Goal: Information Seeking & Learning: Learn about a topic

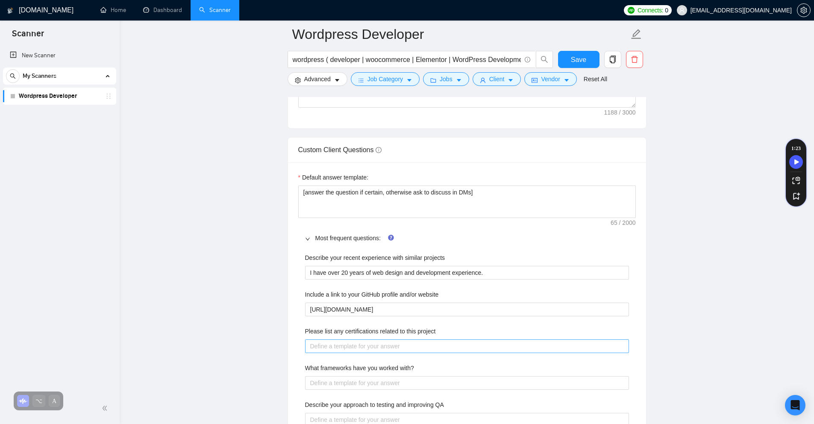
scroll to position [1131, 0]
click at [342, 348] on project "Please list any certifications related to this project" at bounding box center [467, 346] width 324 height 14
click at [357, 344] on project "Please list any certifications related to this project" at bounding box center [467, 346] width 324 height 14
paste project "[URL][DOMAIN_NAME]"
type project "[URL][DOMAIN_NAME]"
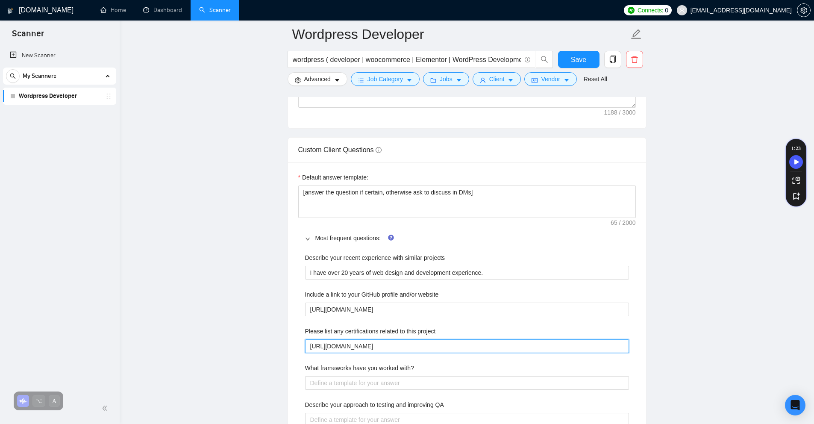
type project "[URL][DOMAIN_NAME]"
click at [244, 341] on main "Wordpress Developer wordpress ( developer | woocommerce | Elementor | WordPress…" at bounding box center [466, 138] width 667 height 2470
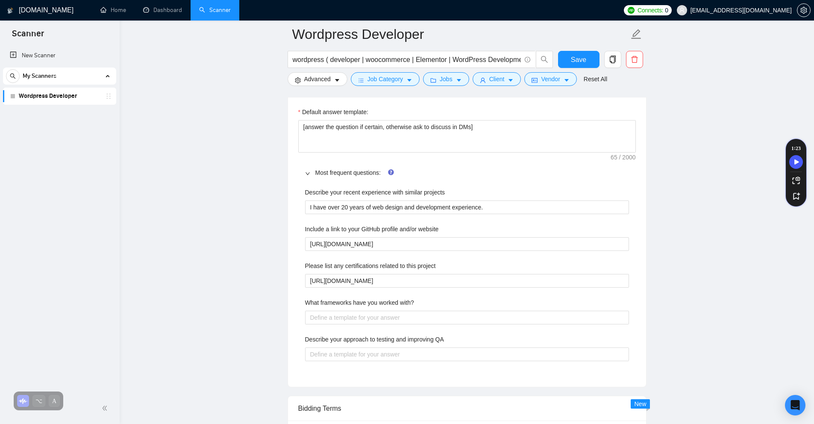
scroll to position [1198, 0]
click at [326, 326] on div "Describe your recent experience with similar projects I have over 20 years of w…" at bounding box center [467, 278] width 338 height 194
click at [325, 317] on with\? "What frameworks have you worked with?" at bounding box center [467, 316] width 324 height 14
click at [557, 62] on div "Save" at bounding box center [579, 61] width 45 height 21
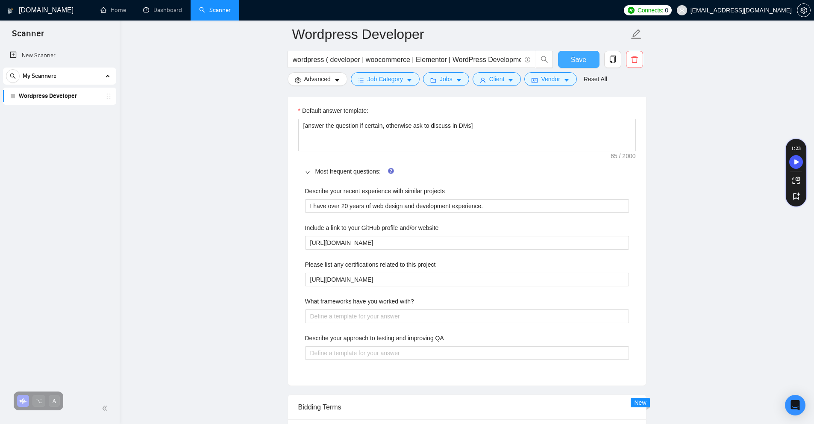
click at [564, 60] on button "Save" at bounding box center [578, 59] width 41 height 17
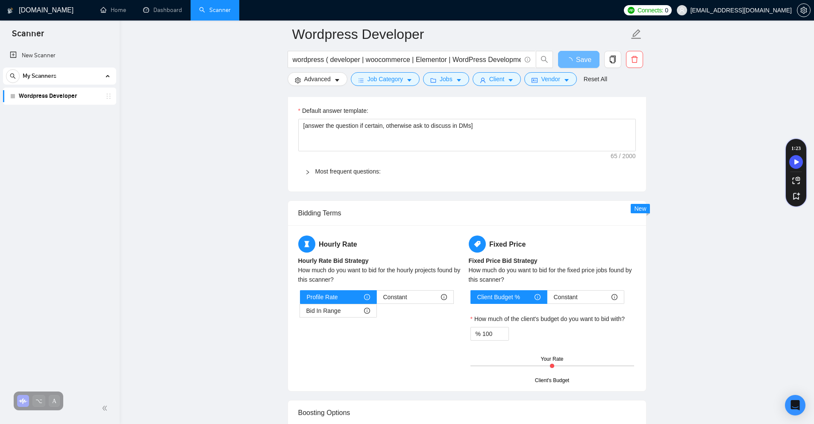
click at [312, 168] on div at bounding box center [310, 171] width 10 height 9
click at [363, 171] on link "Most frequent questions:" at bounding box center [347, 171] width 65 height 7
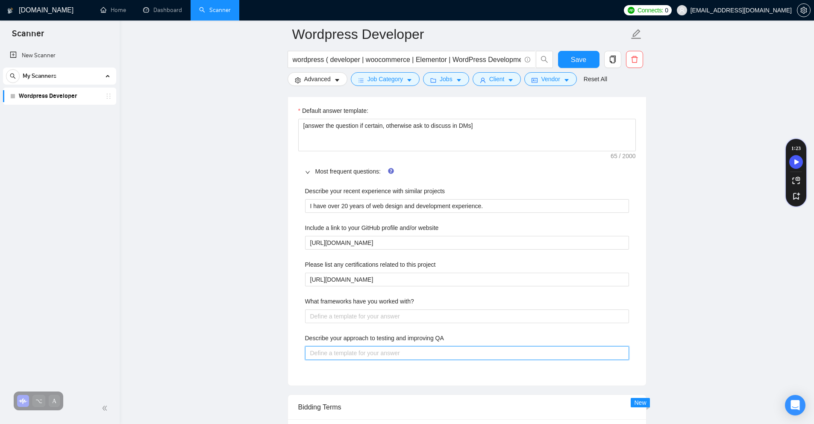
click at [355, 347] on QA "Describe your approach to testing and improving QA" at bounding box center [467, 353] width 324 height 14
paste QA "Lo ipsumdol si ametcon adi elitseddo EI te incidi ut laboreetdo magnaali enimad…"
type QA "Lo ipsumdol si ametcon adi elitseddo EI te incidi ut laboreetdo magnaali enimad…"
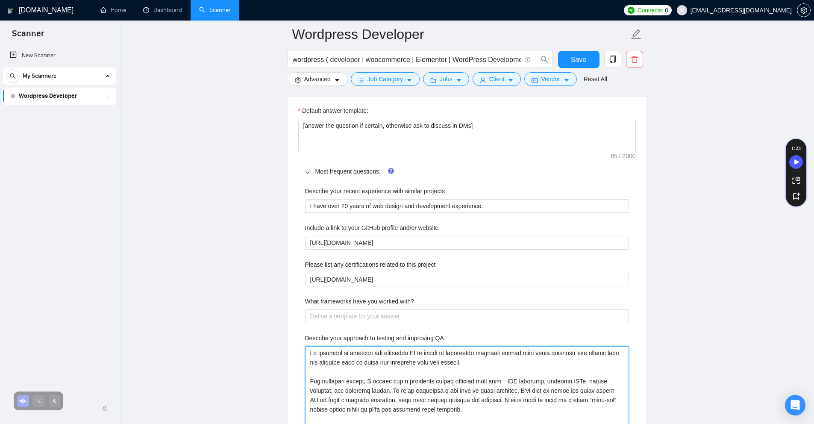
scroll to position [1253, 0]
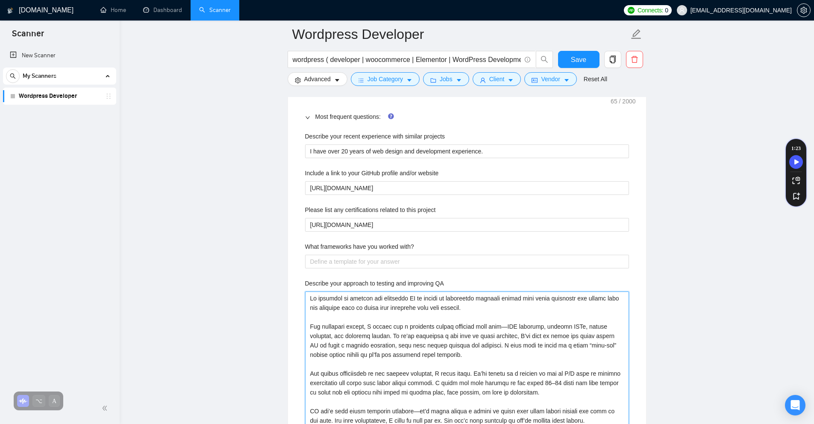
click at [416, 411] on QA "Describe your approach to testing and improving QA" at bounding box center [467, 360] width 324 height 136
type QA "Lo ipsumdol si ametcon adi elitseddo EI te incidi ut laboreetdo magnaali enimad…"
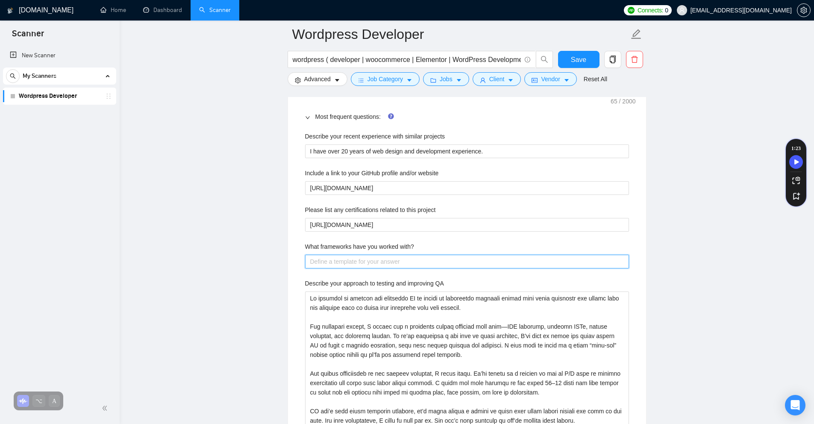
click at [319, 260] on with\? "What frameworks have you worked with?" at bounding box center [467, 262] width 324 height 14
paste with\? "Genesis Framework"
type with\? "Genesis Framework"
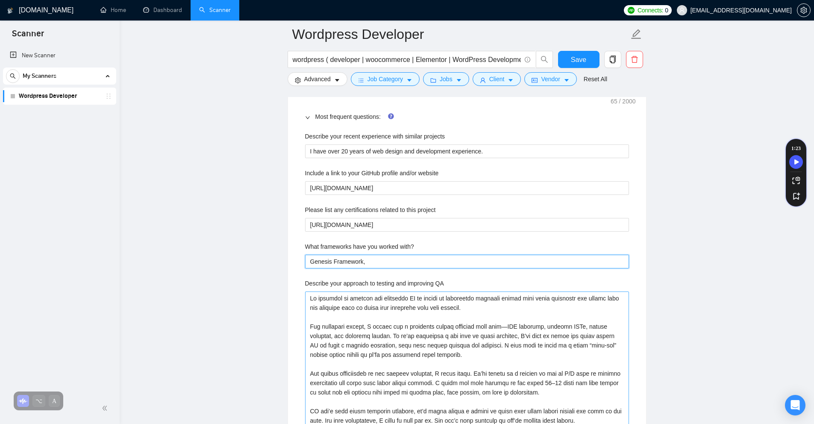
type with\? "Genesis Framework,"
paste with\? "Cherry Framework"
type with\? "Genesis Framework,Cherry Framework"
type with\? "Genesis Framework,Cherry Framework,"
click at [436, 265] on with\? "Genesis Framework,Cherry Framework," at bounding box center [467, 262] width 324 height 14
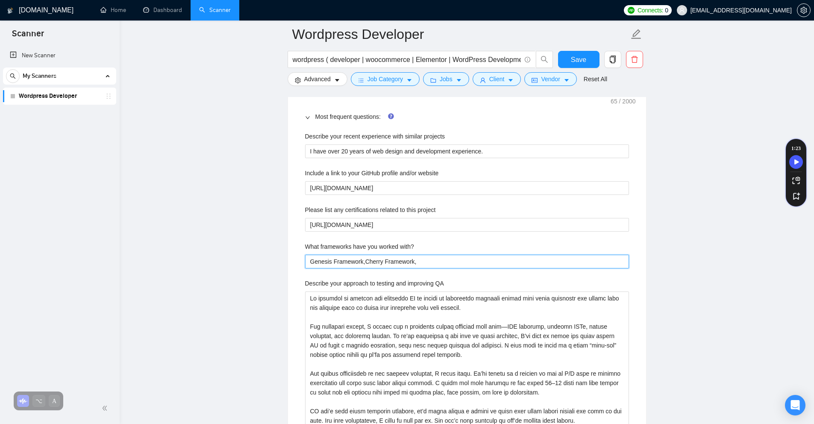
type with\? "Genesis Framework,Cherry Framework,"
type with\? "Genesis Framework,Cherry Framework, D"
type with\? "Genesis Framework,Cherry Framework, Di"
type with\? "Genesis Framework,Cherry Framework, Div"
type with\? "Genesis Framework,Cherry Framework, Divi"
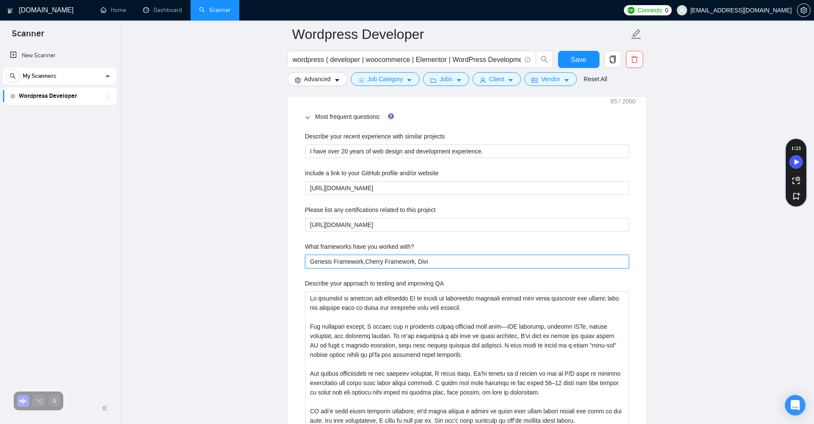
type with\? "Genesis Framework,Cherry Framework, Divi"
type with\? "Genesis Framework,Cherry Framework, Divi B"
type with\? "Genesis Framework,Cherry Framework, Divi Bl"
type with\? "Genesis Framework,Cherry Framework, Divi Blu"
type with\? "Genesis Framework,Cherry Framework, Divi Blui"
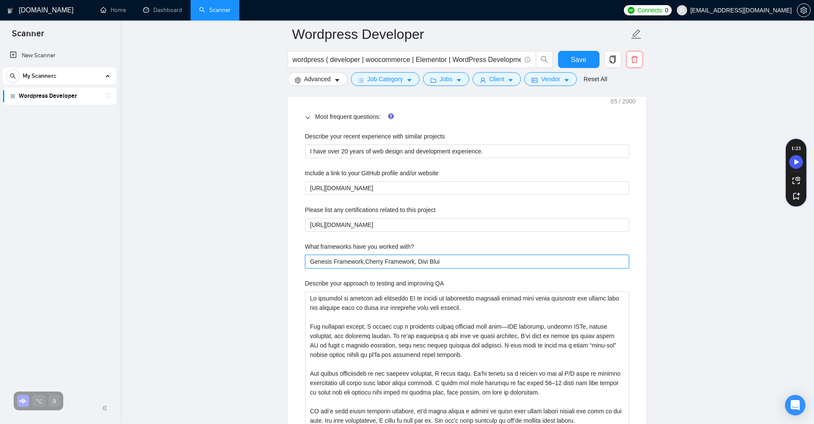
type with\? "Genesis Framework,Cherry Framework, Divi Bluid"
type with\? "Genesis Framework,Cherry Framework, Divi Bluide"
type with\? "Genesis Framework,Cherry Framework, Divi Bluider"
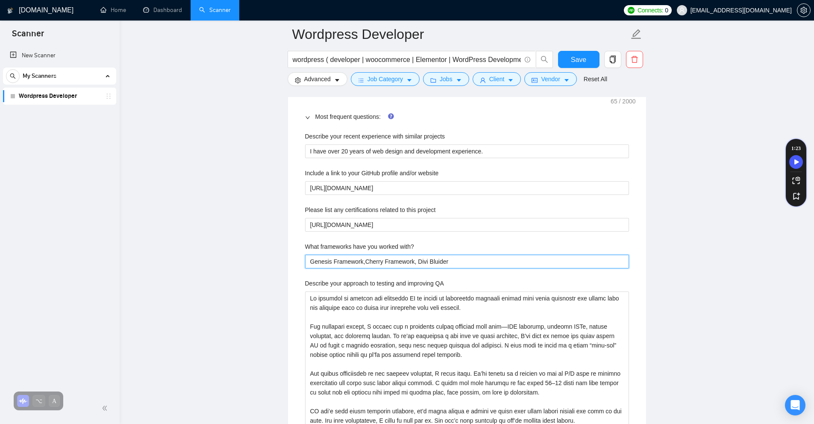
type with\? "Genesis Framework,Cherry Framework, Divi Bluide"
type with\? "Genesis Framework,Cherry Framework, Divi Bluid"
type with\? "Genesis Framework,Cherry Framework, Divi Blui"
type with\? "Genesis Framework,Cherry Framework, Divi Blu"
type with\? "Genesis Framework,Cherry Framework, Divi Bl"
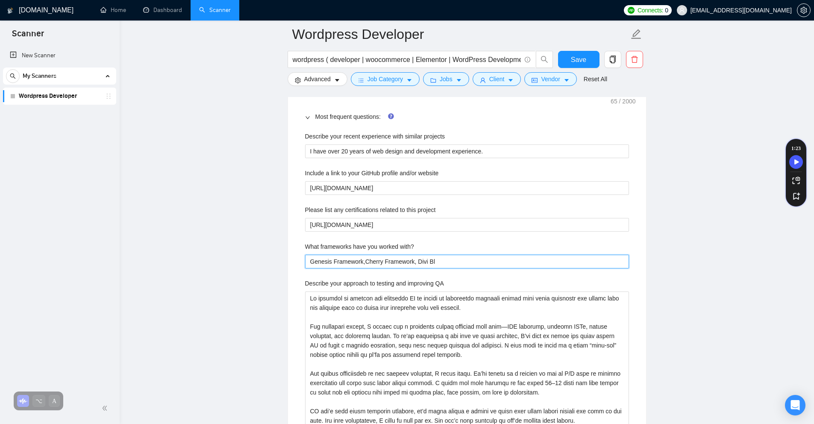
type with\? "Genesis Framework,Cherry Framework, Divi B"
type with\? "Genesis Framework,Cherry Framework, Divi"
type with\? "Genesis Framework,Cherry Framework, Divi B"
type with\? "Genesis Framework,Cherry Framework, Divi Bu"
type with\? "Genesis Framework,Cherry Framework, Divi [PERSON_NAME]"
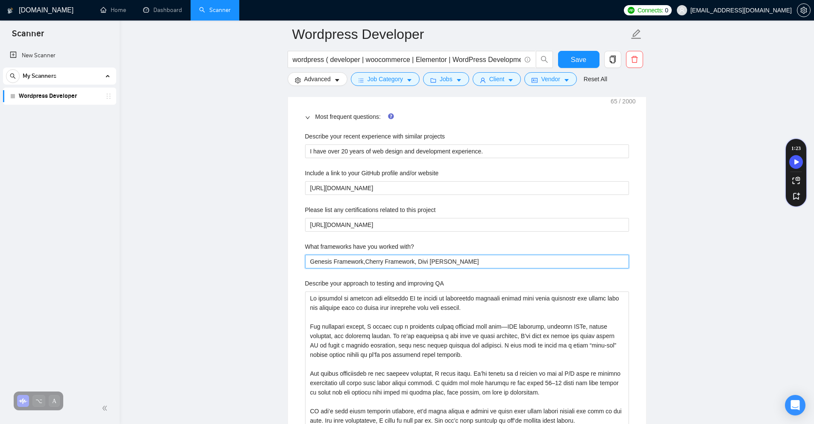
type with\? "Genesis Framework,Cherry Framework, Divi Buil"
type with\? "Genesis Framework,Cherry Framework, Divi Build"
type with\? "Genesis Framework,Cherry Framework, Divi Builde"
type with\? "Genesis Framework,Cherry Framework, Divi Builder"
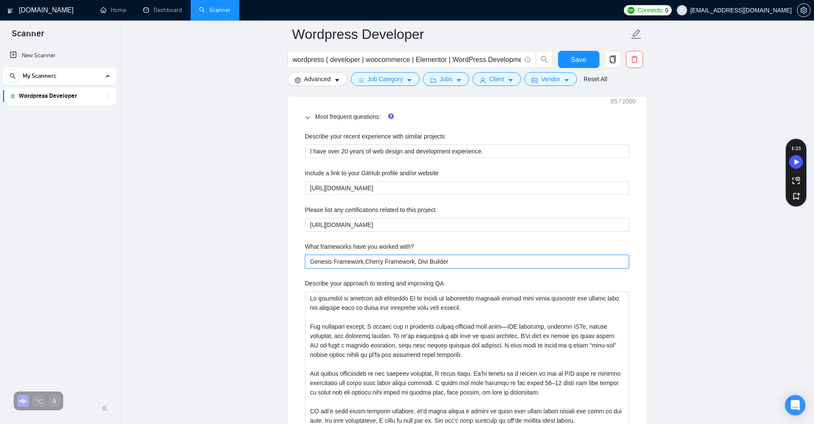
type with\? "Genesis Framework,Cherry Framework, Divi Builder"
type with\? "Genesis Framework,Cherry Framework, Divi Builder,"
paste with\? "iThemes"
type with\? "Genesis Framework,Cherry Framework, Divi Builder, iThemes"
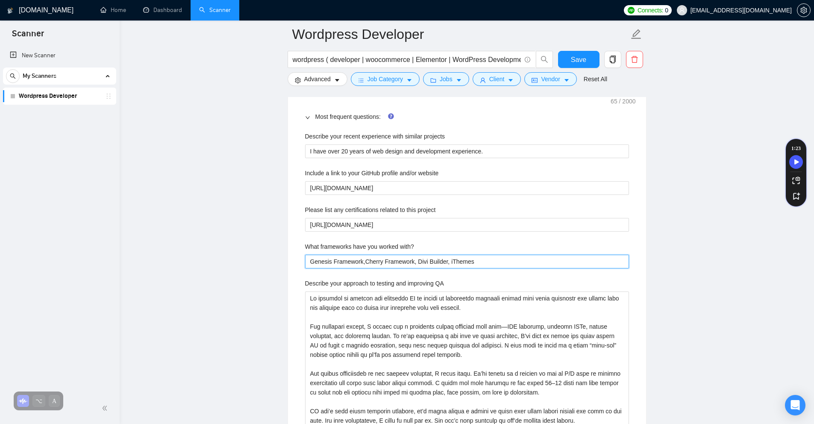
type with\? "Genesis Framework,Cherry Framework, Divi Builder, iThemes"
type with\? "Genesis Framework,Cherry Framework, Divi Builder, iThemes T"
type with\? "Genesis Framework,Cherry Framework, Divi Builder, iThemes Th"
type with\? "Genesis Framework,Cherry Framework, Divi Builder, iThemes T"
type with\? "Genesis Framework,Cherry Framework, Divi Builder, iThemes"
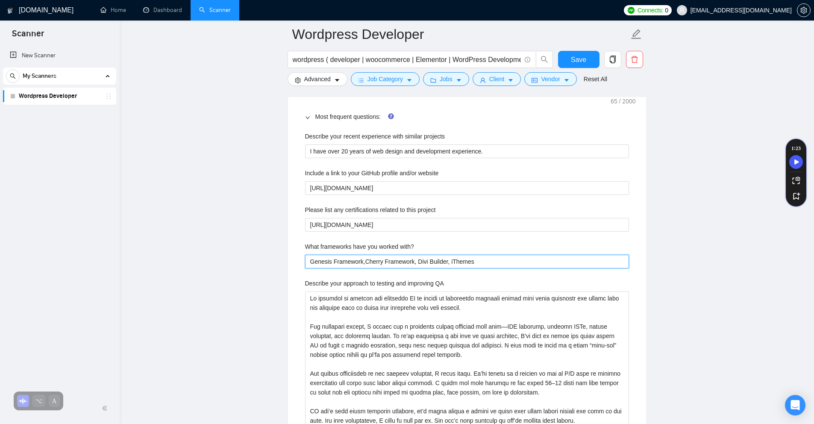
type with\? "Genesis Framework,Cherry Framework, Divi Builder, iThemes B"
type with\? "Genesis Framework,Cherry Framework, Divi Builder, iThemes Bu"
type with\? "Genesis Framework,Cherry Framework, Divi Builder, iThemes [PERSON_NAME]"
type with\? "Genesis Framework,Cherry Framework, Divi Builder, iThemes Buil"
type with\? "Genesis Framework,Cherry Framework, Divi Builder, iThemes Build"
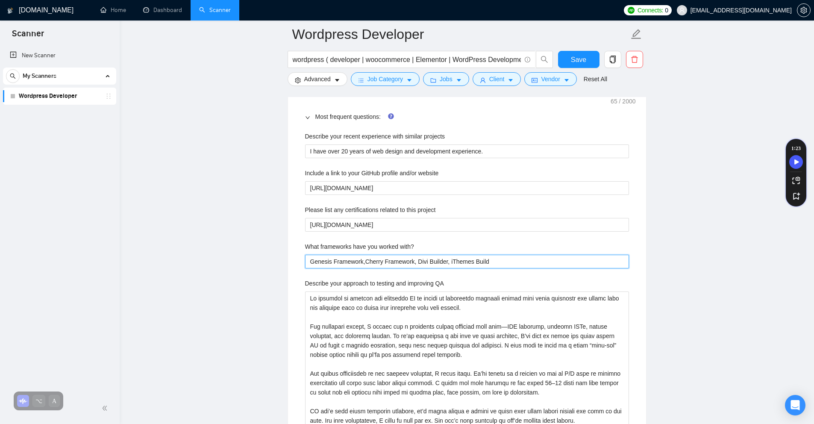
type with\? "Genesis Framework,Cherry Framework, Divi Builder, iThemes Builde"
type with\? "Genesis Framework,Cherry Framework, Divi Builder, iThemes Builder"
type with\? "Genesis Framework,Cherry Framework, Divi Builder, iThemes Builder,"
paste with\? "Thesis 2.0 Framework"
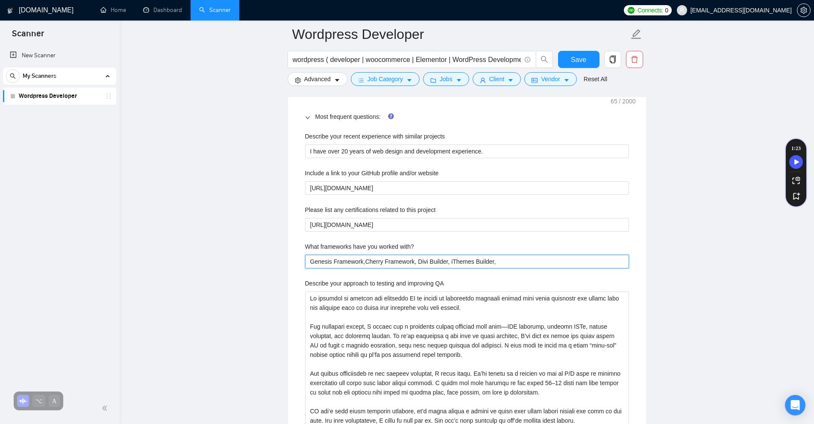
type with\? "Genesis Framework,Cherry Framework, Divi Builder, iThemes Builder, Thesis 2.0 F…"
paste with\? "Gantry Framework"
type with\? "Genesis Framework,Cherry Framework, Divi Builder, iThemes Builder, Thesis 2.0 F…"
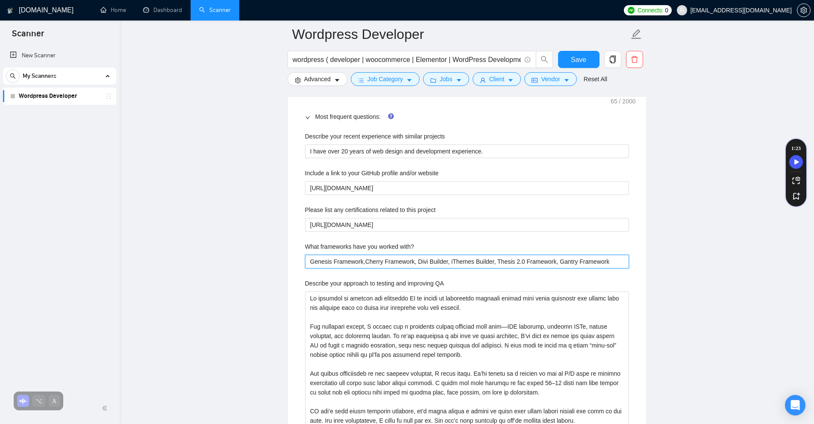
type with\? "Genesis Framework,Cherry Framework, Divi Builder, iThemes Builder, Thesis 2.0 F…"
paste with\? "Dynamik Website Builder"
type with\? "Genesis Framework,Cherry Framework, Divi Builder, iThemes Builder, Thesis 2.0 F…"
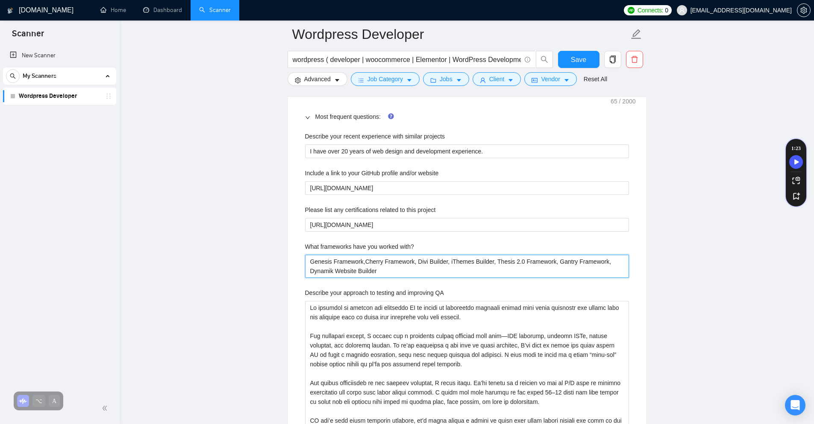
type with\? "Genesis Framework,Cherry Framework, Divi Builder, iThemes Builder, Thesis 2.0 F…"
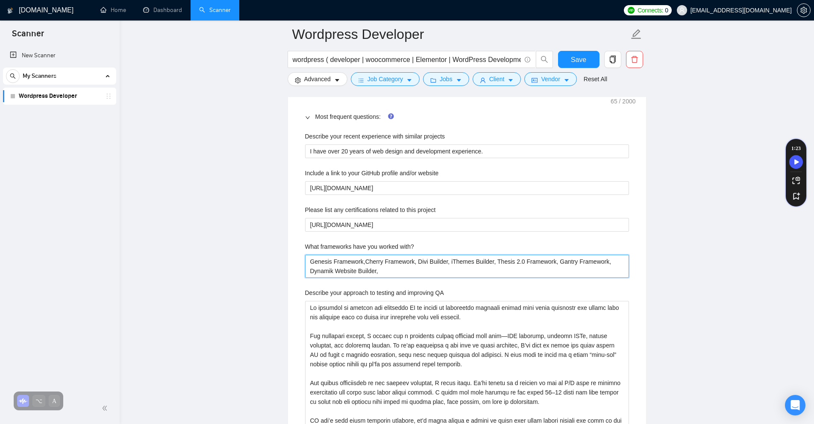
paste with\? "Redux Framework"
type with\? "Genesis Framework,Cherry Framework, Divi Builder, iThemes Builder, Thesis 2.0 F…"
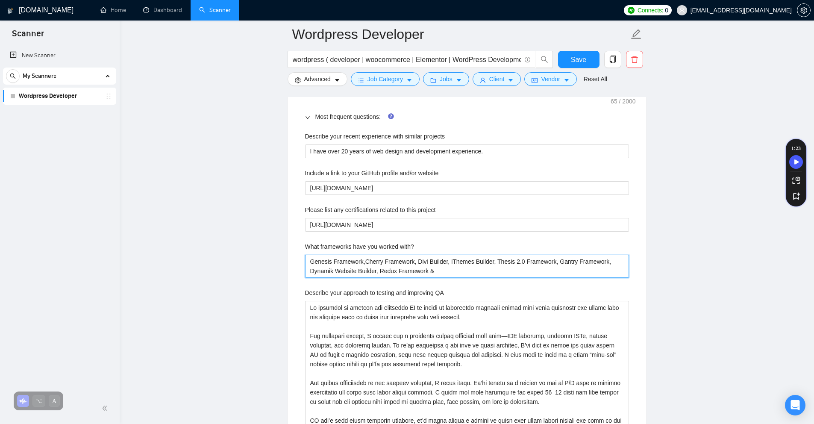
type with\? "Genesis Framework,Cherry Framework, Divi Builder, iThemes Builder, Thesis 2.0 F…"
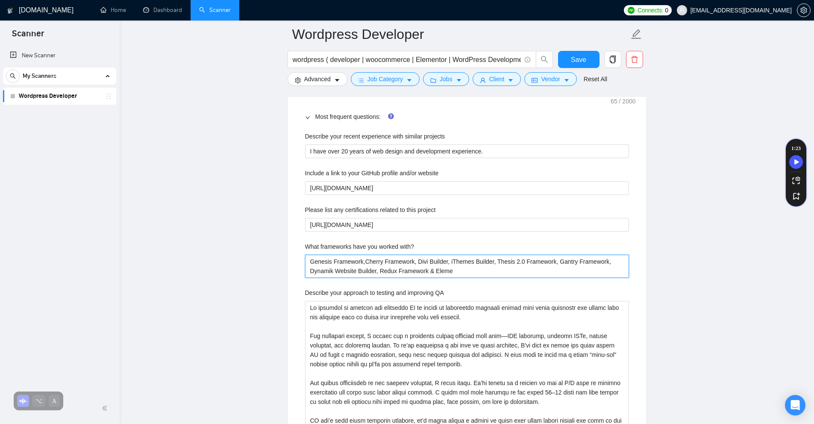
type with\? "Genesis Framework,Cherry Framework, Divi Builder, iThemes Builder, Thesis 2.0 F…"
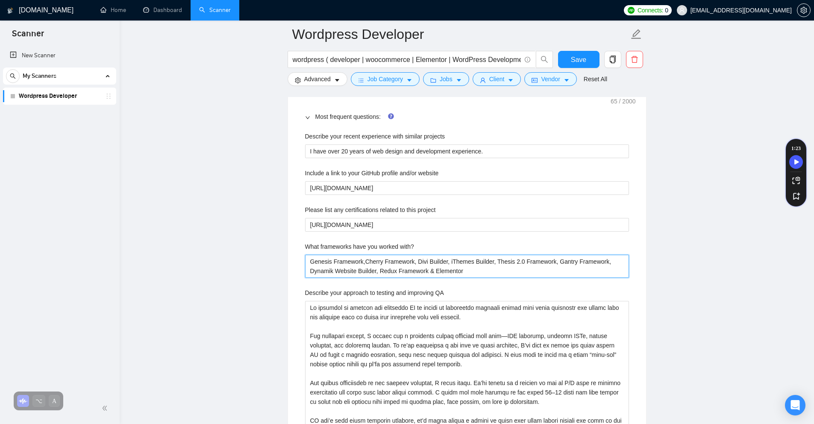
type with\? "Genesis Framework,Cherry Framework, Divi Builder, iThemes Builder, Thesis 2.0 F…"
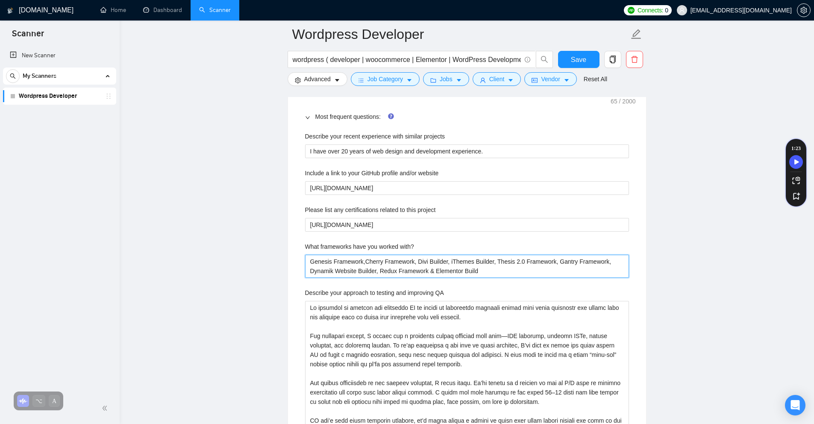
type with\? "Genesis Framework,Cherry Framework, Divi Builder, iThemes Builder, Thesis 2.0 F…"
click at [449, 269] on with\? "Genesis Framework,Cherry Framework, Divi Builder, iThemes Builder, Thesis 2.0 F…" at bounding box center [467, 266] width 324 height 23
type with\? "Genesis Framework,Cherry Framework, Divi Builder, iThemes Builder, Thesis 2.0 F…"
click at [264, 280] on main "Wordpress Developer wordpress ( developer | woocommerce | Elementor | WordPress…" at bounding box center [466, 82] width 667 height 2602
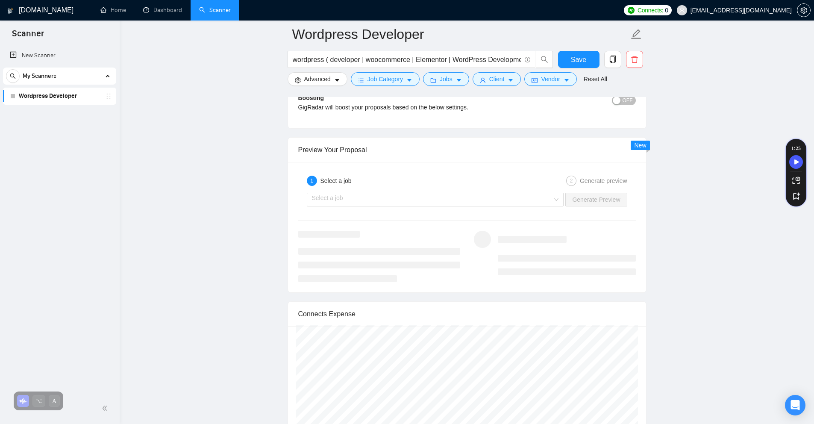
scroll to position [1864, 0]
click at [527, 194] on div "Select a job" at bounding box center [435, 201] width 257 height 14
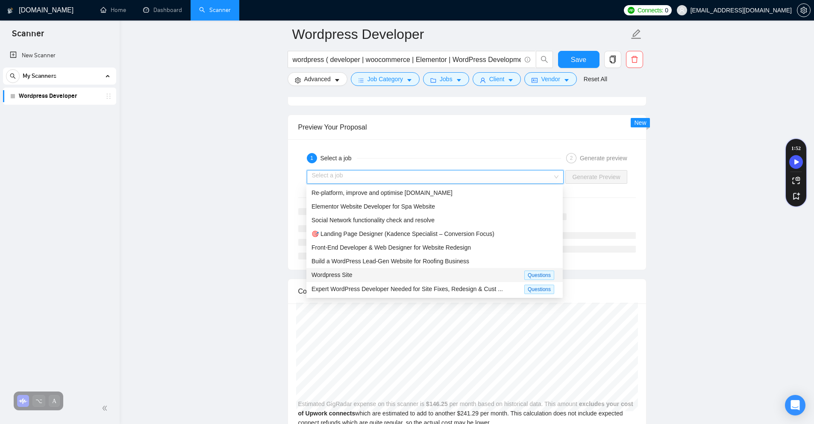
scroll to position [1890, 0]
click at [464, 257] on span "Build a WordPress Lead-Gen Website for Roofing Business" at bounding box center [391, 259] width 158 height 7
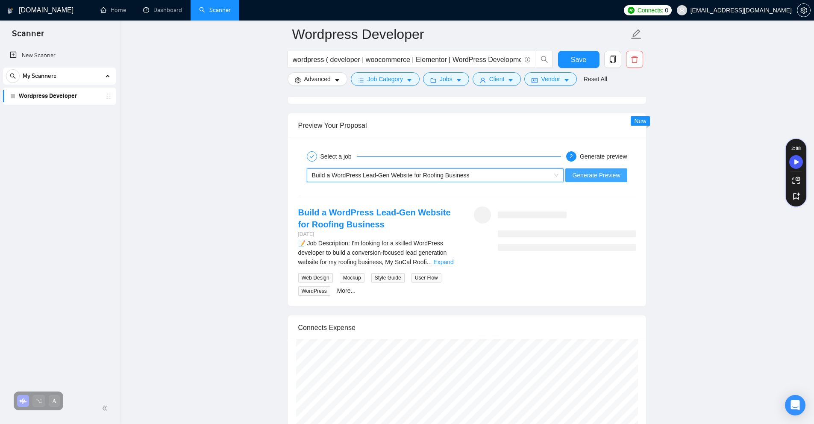
click at [590, 174] on span "Generate Preview" at bounding box center [596, 175] width 48 height 9
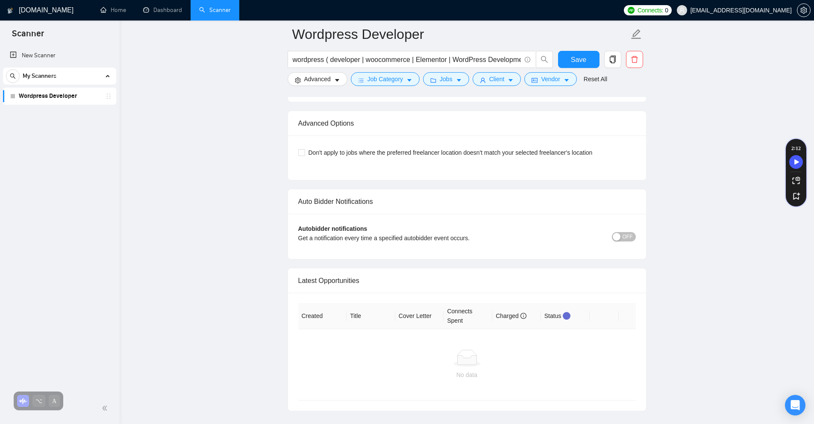
scroll to position [2285, 0]
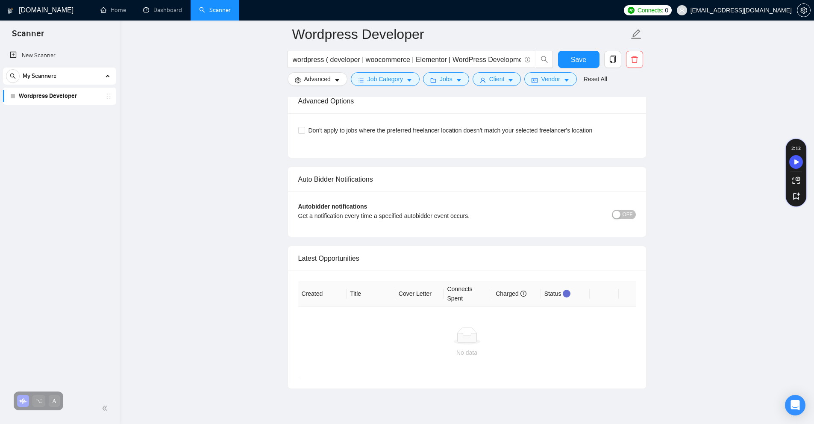
click at [623, 212] on span "OFF" at bounding box center [628, 214] width 10 height 9
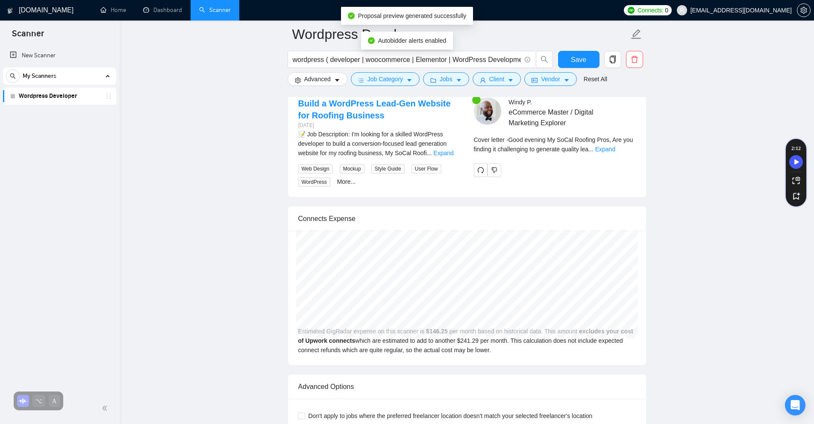
scroll to position [1912, 0]
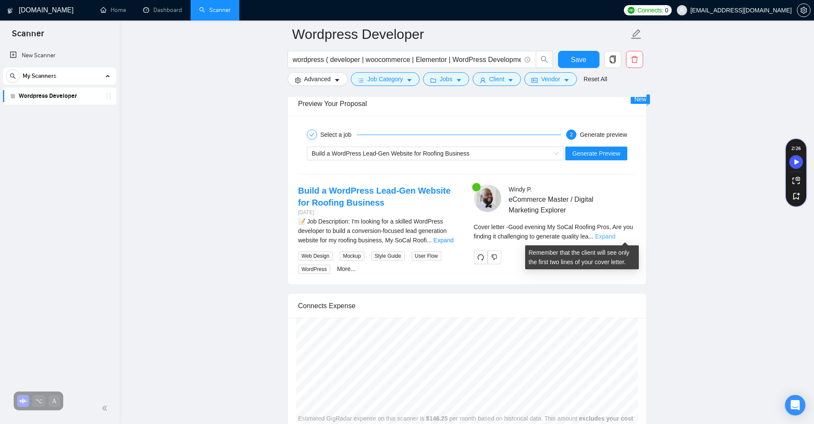
click at [615, 236] on link "Expand" at bounding box center [605, 236] width 20 height 7
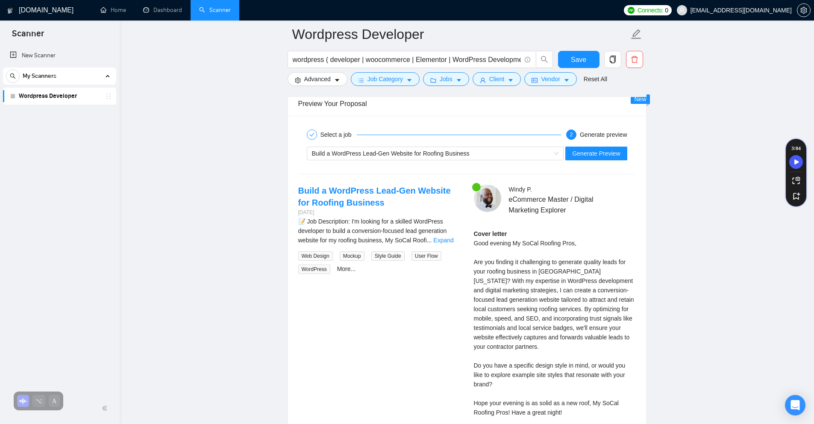
click at [590, 280] on div "Cover letter Good evening My SoCal Roofing Pros, Are you finding it challenging…" at bounding box center [555, 337] width 162 height 216
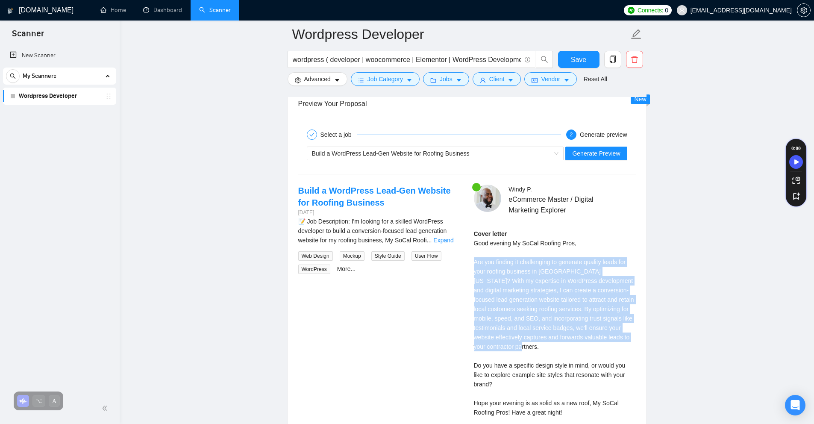
click at [590, 280] on div "Cover letter Good evening My SoCal Roofing Pros, Are you finding it challenging…" at bounding box center [555, 337] width 162 height 216
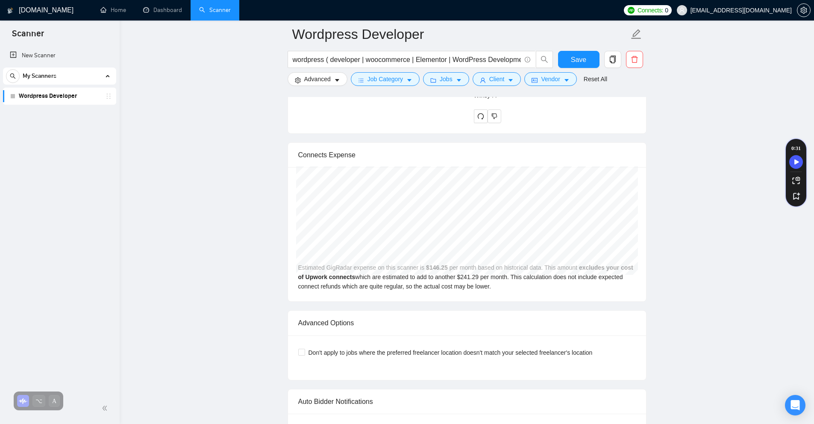
scroll to position [2431, 0]
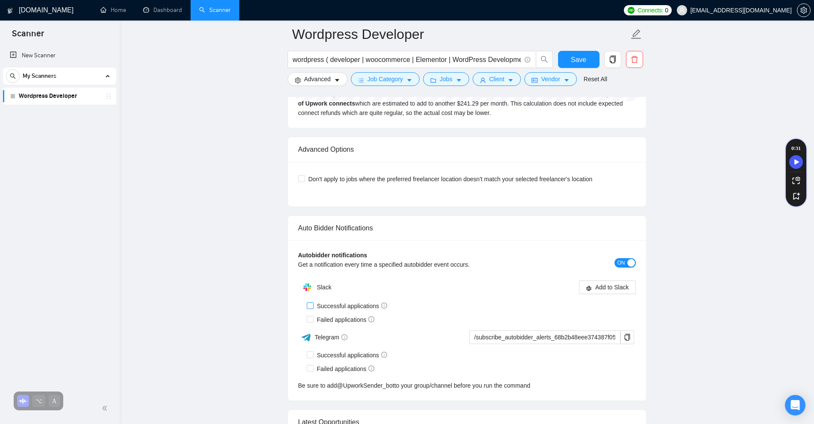
click at [312, 308] on input "Successful applications" at bounding box center [310, 305] width 6 height 6
checkbox input "true"
click at [310, 318] on input "Failed applications" at bounding box center [310, 319] width 6 height 6
checkbox input "true"
click at [602, 291] on span "Add to Slack" at bounding box center [612, 287] width 34 height 9
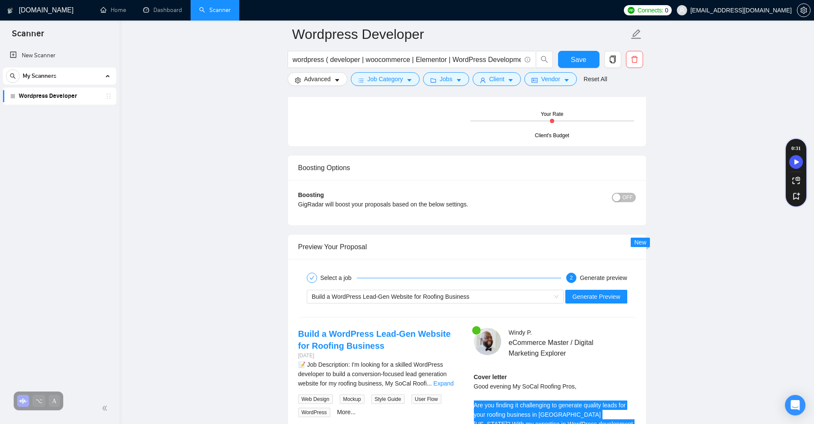
scroll to position [1438, 0]
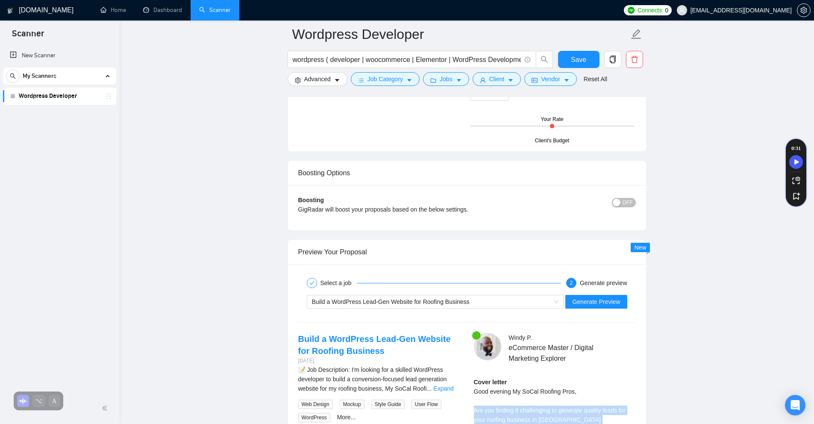
click at [616, 204] on div "button" at bounding box center [617, 203] width 8 height 8
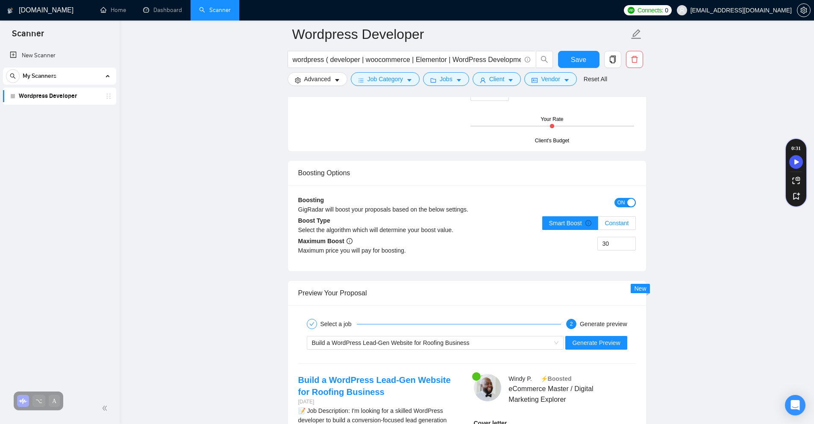
click at [613, 226] on span "Constant" at bounding box center [617, 223] width 24 height 7
click at [598, 225] on input "Constant" at bounding box center [598, 225] width 0 height 0
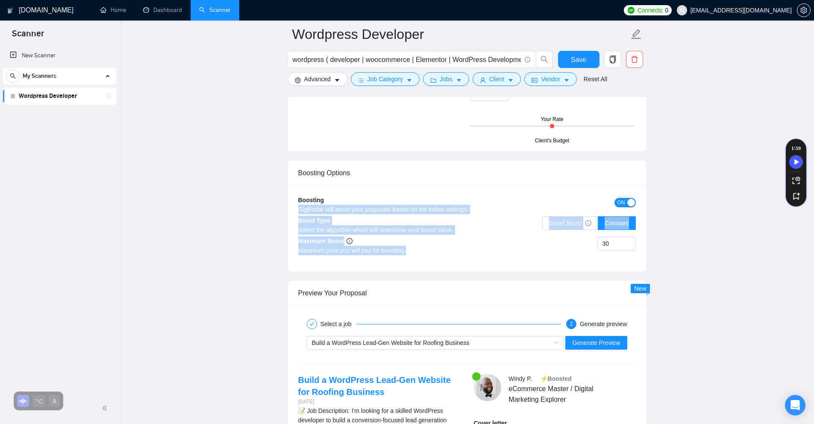
drag, startPoint x: 423, startPoint y: 254, endPoint x: 294, endPoint y: 205, distance: 138.7
click at [294, 205] on div "Boosting GigRadar will boost your proposals based on the below settings. ON Boo…" at bounding box center [467, 228] width 358 height 86
click at [543, 236] on div "Smart Boost Constant" at bounding box center [589, 228] width 94 height 24
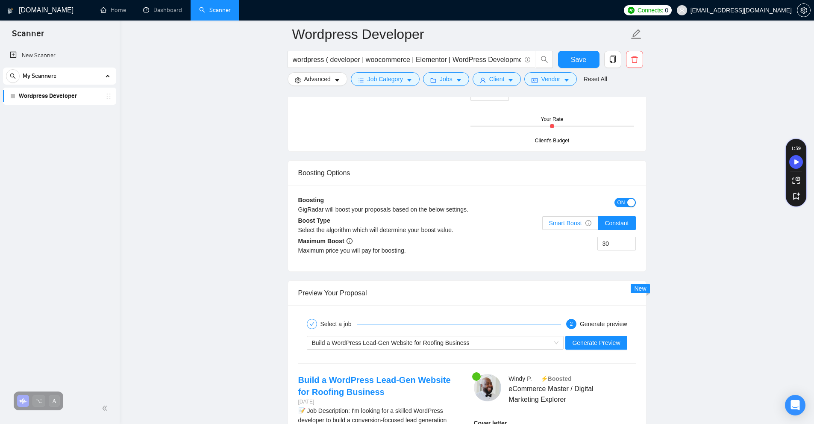
click at [564, 223] on span "Smart Boost" at bounding box center [570, 223] width 43 height 7
click at [543, 225] on input "Smart Boost" at bounding box center [543, 225] width 0 height 0
click at [606, 243] on input "30" at bounding box center [617, 243] width 38 height 13
type input "5"
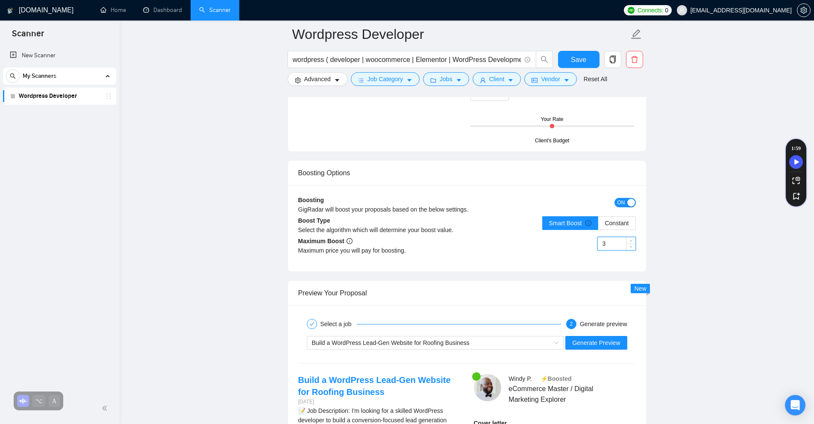
type input "30"
click at [623, 206] on span "ON" at bounding box center [622, 202] width 8 height 9
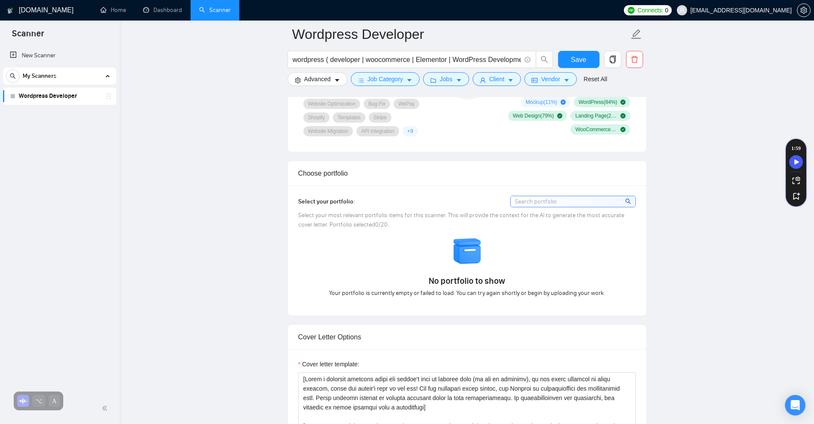
scroll to position [672, 0]
click at [568, 208] on input at bounding box center [573, 203] width 125 height 11
click at [568, 205] on input at bounding box center [573, 203] width 125 height 11
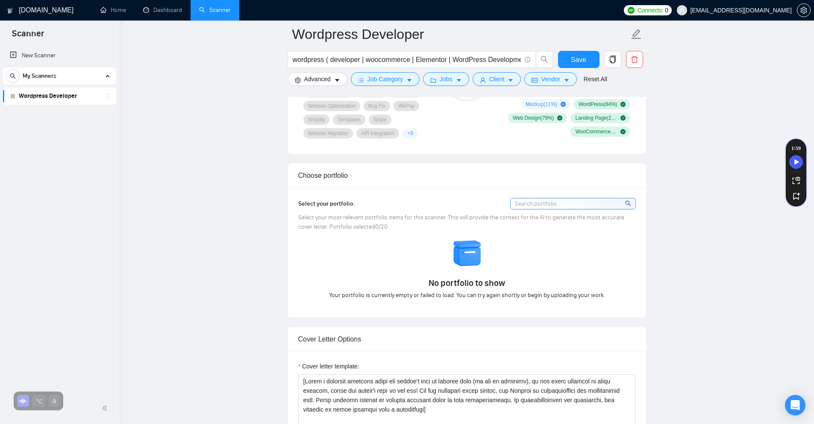
click at [466, 258] on img at bounding box center [468, 254] width 30 height 30
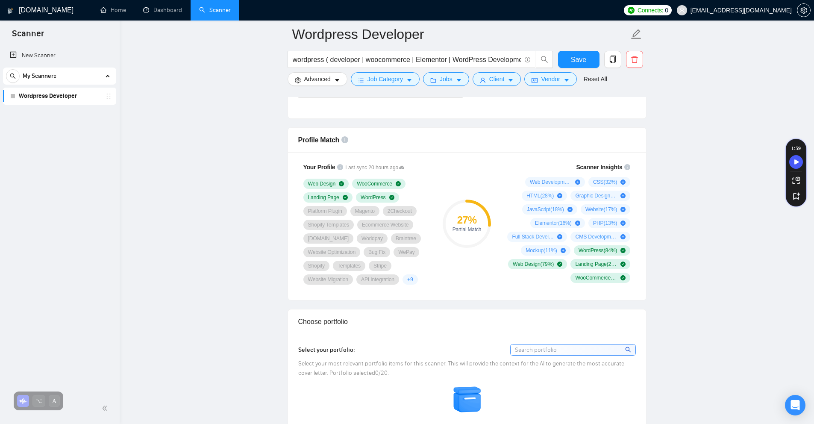
scroll to position [621, 0]
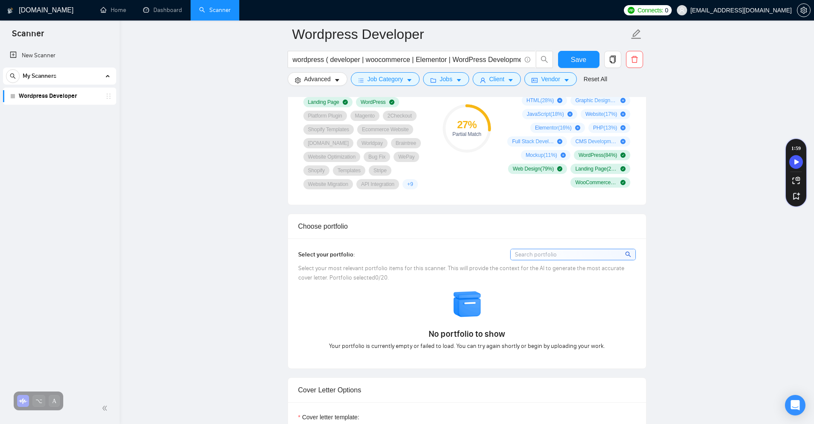
click at [533, 254] on input at bounding box center [573, 254] width 125 height 11
type input "e"
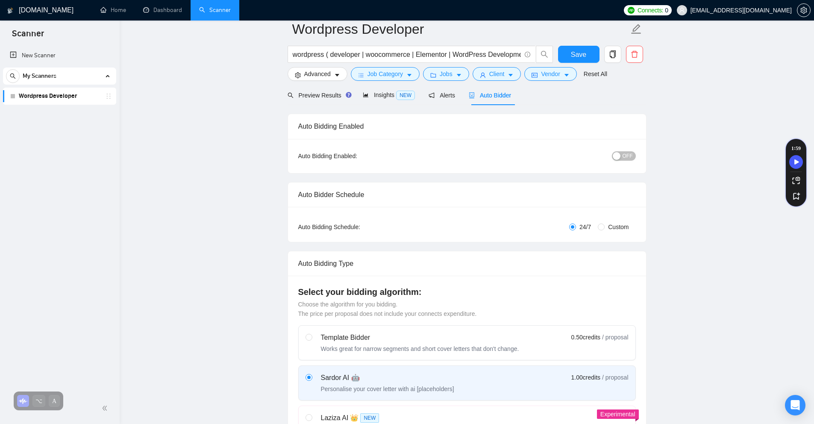
scroll to position [12, 0]
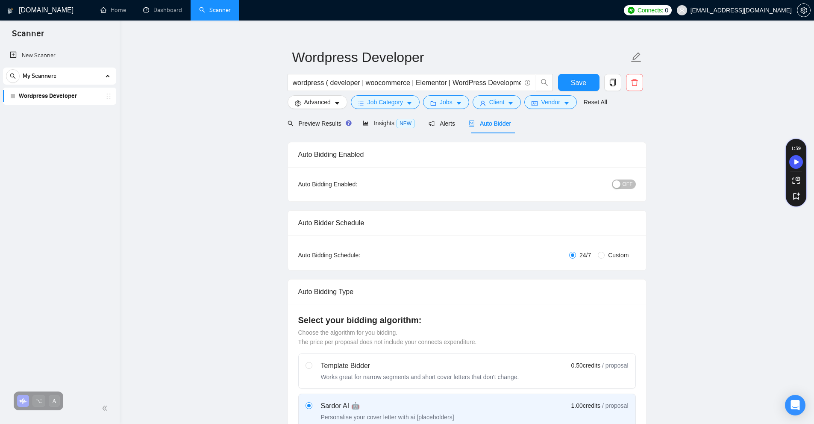
click at [625, 182] on span "OFF" at bounding box center [628, 184] width 10 height 9
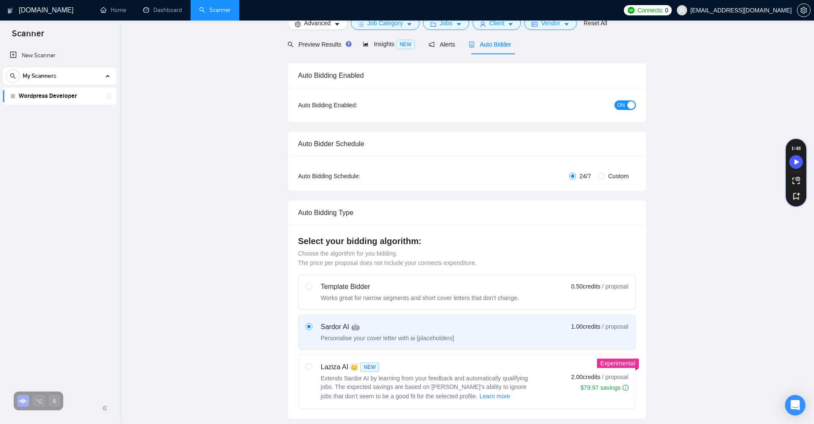
scroll to position [0, 0]
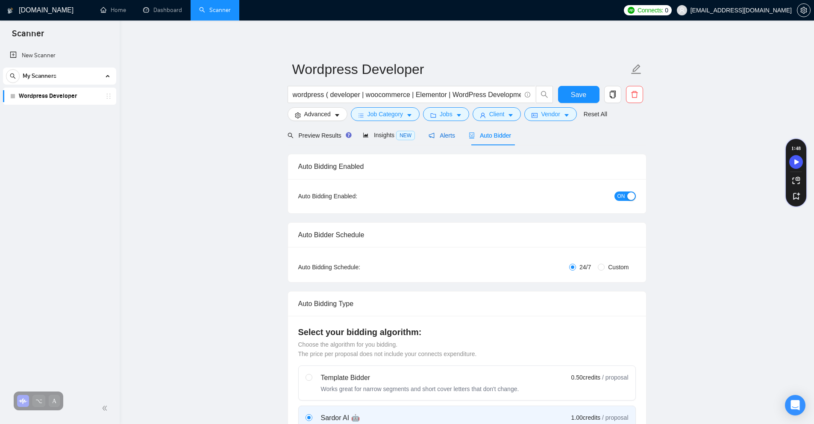
click at [441, 135] on span "Alerts" at bounding box center [442, 135] width 27 height 7
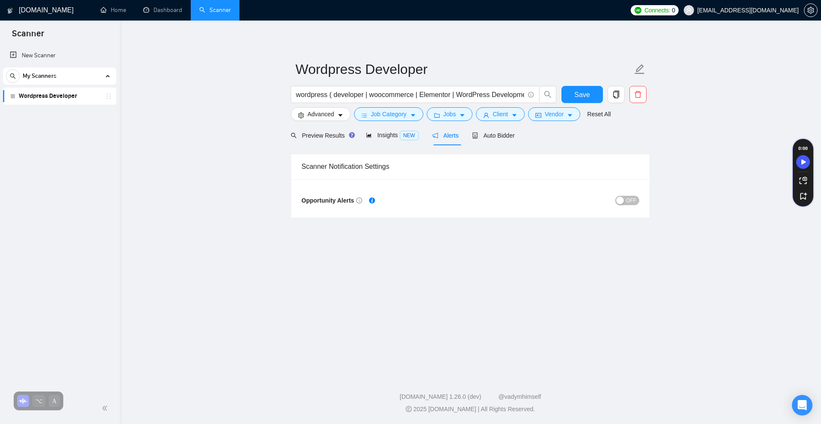
click at [626, 202] on span "OFF" at bounding box center [631, 200] width 10 height 9
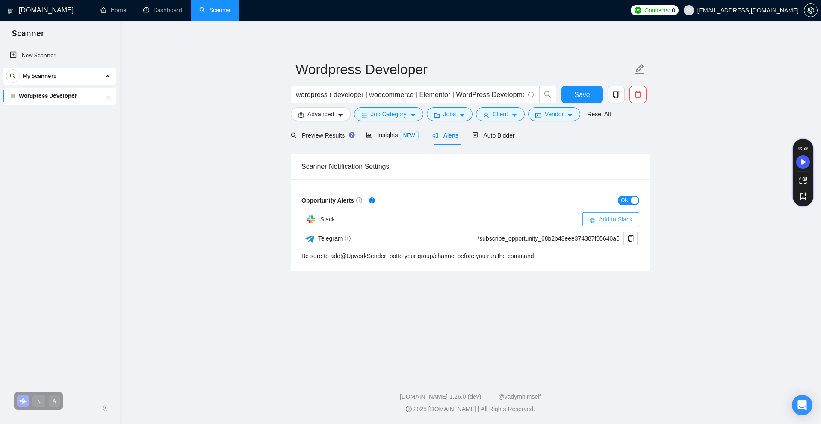
click at [629, 217] on span "Add to Slack" at bounding box center [615, 219] width 34 height 9
click at [391, 131] on div "Insights NEW" at bounding box center [392, 135] width 52 height 10
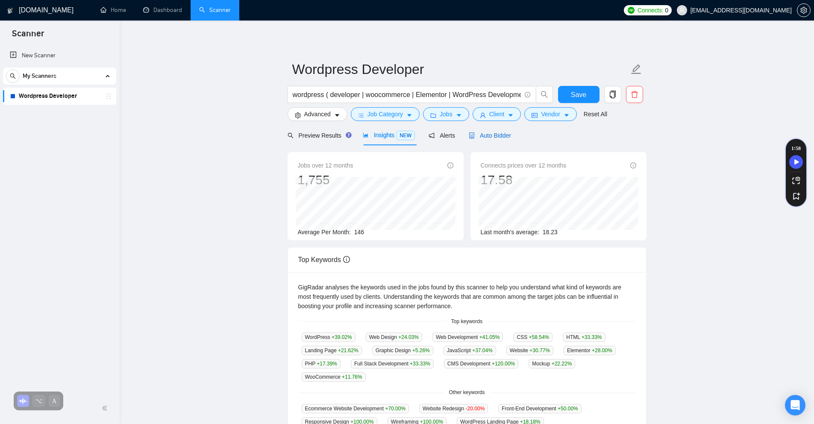
click at [490, 133] on span "Auto Bidder" at bounding box center [490, 135] width 42 height 7
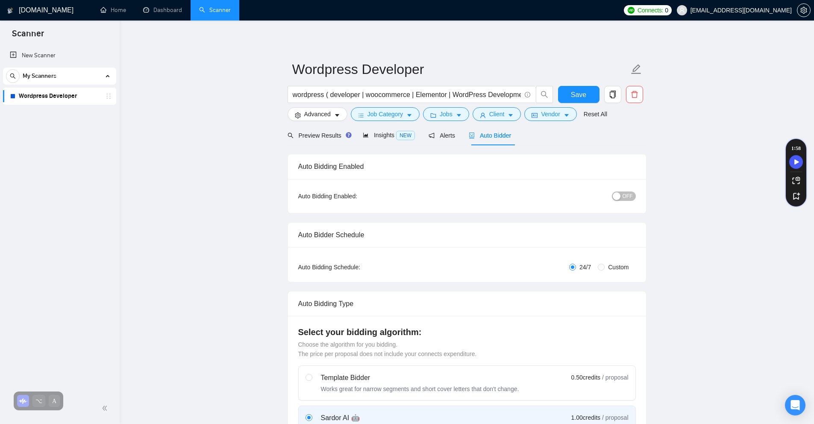
checkbox input "true"
click at [621, 195] on button "OFF" at bounding box center [624, 195] width 24 height 9
click at [573, 89] on span "Save" at bounding box center [578, 94] width 15 height 11
checkbox input "true"
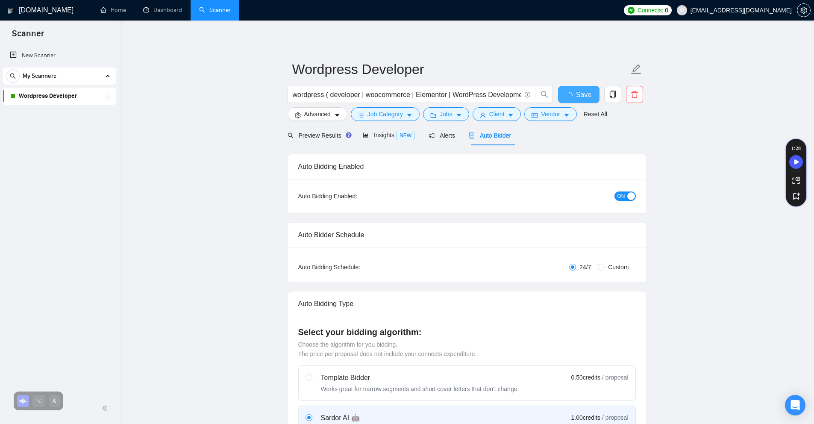
checkbox input "true"
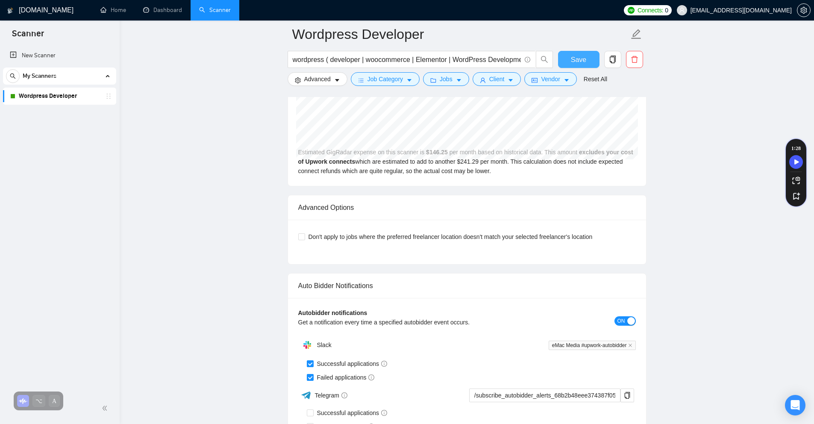
scroll to position [1816, 0]
click at [36, 75] on span "My Scanners" at bounding box center [40, 76] width 34 height 17
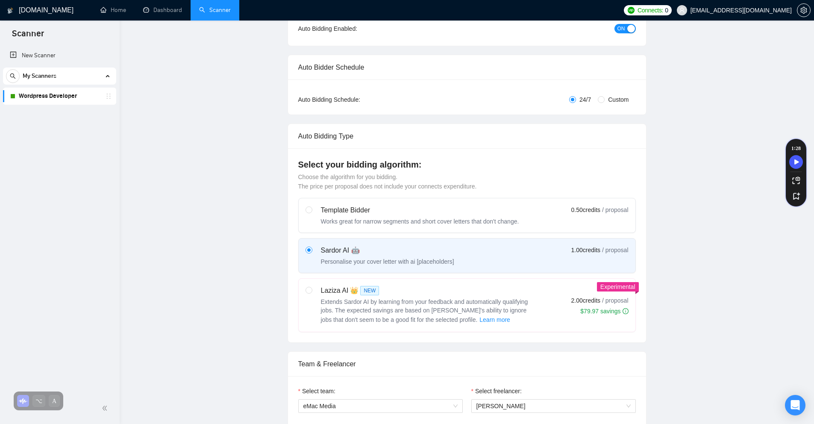
scroll to position [0, 0]
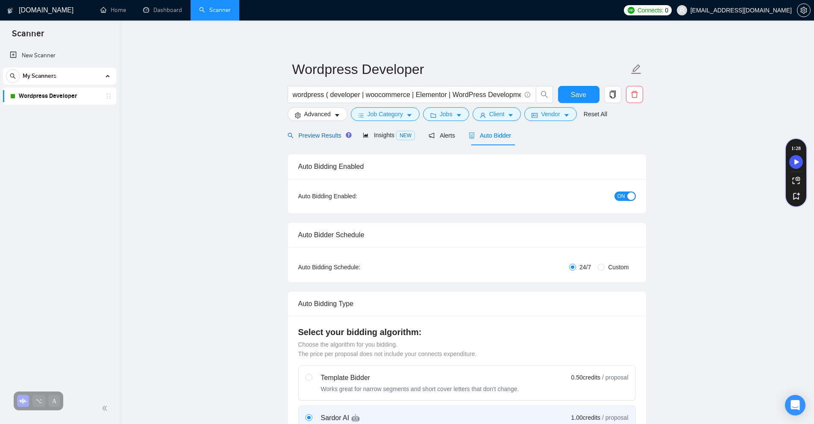
click at [318, 135] on span "Preview Results" at bounding box center [319, 135] width 62 height 7
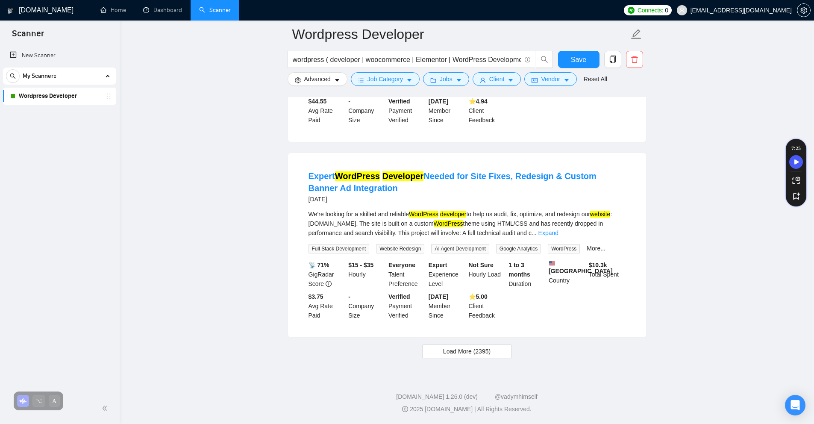
scroll to position [1730, 0]
click at [171, 9] on link "Dashboard" at bounding box center [162, 9] width 39 height 7
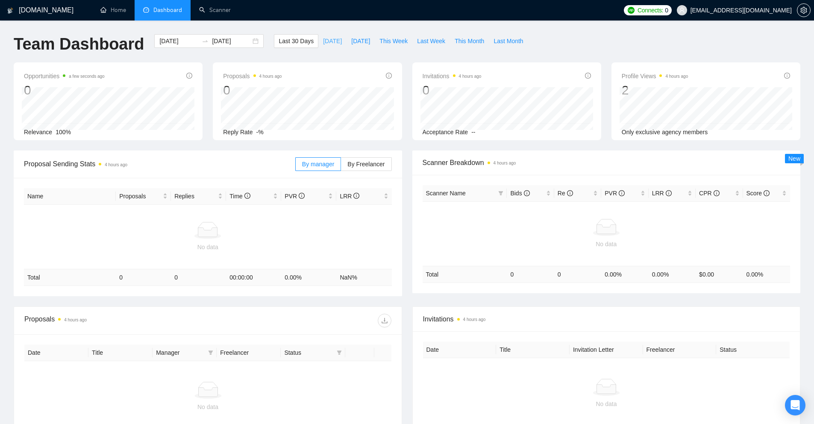
click at [323, 39] on span "[DATE]" at bounding box center [332, 40] width 19 height 9
type input "[DATE]"
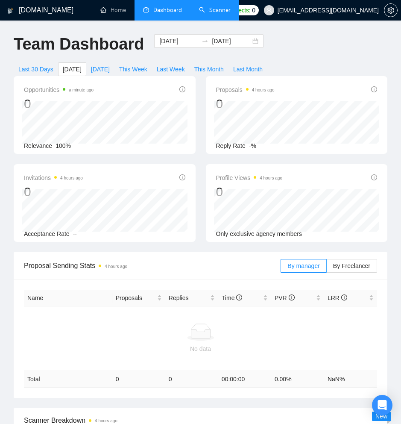
click at [216, 11] on link "Scanner" at bounding box center [215, 9] width 32 height 7
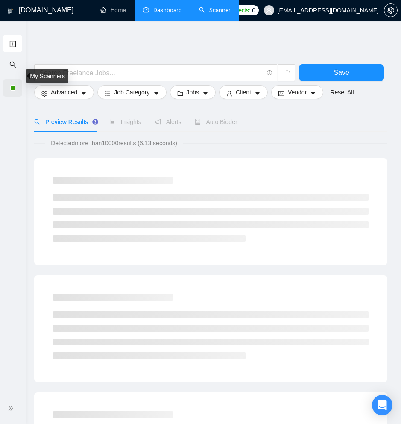
click at [9, 91] on div at bounding box center [12, 88] width 19 height 17
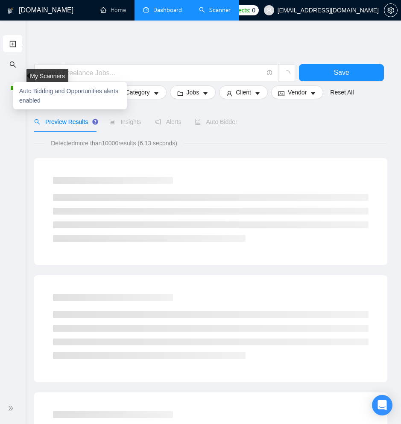
click at [14, 88] on div "Auto Bidding and Opportunities alerts enabled" at bounding box center [70, 95] width 114 height 27
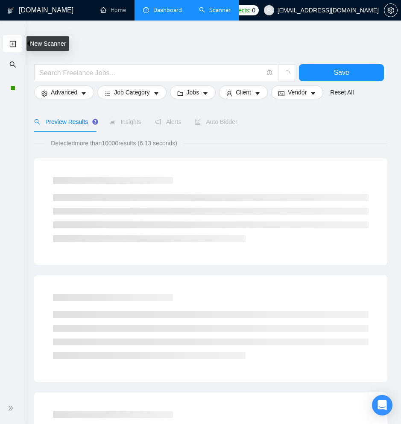
click at [12, 42] on link "New Scanner" at bounding box center [12, 44] width 7 height 18
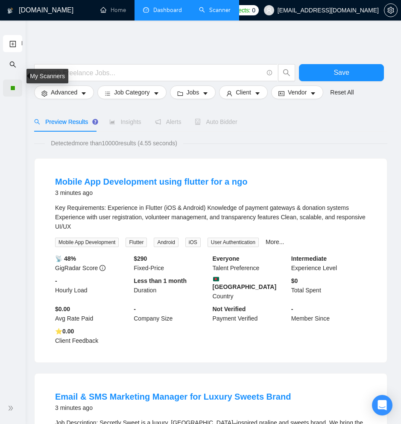
click at [12, 91] on div at bounding box center [12, 88] width 19 height 17
click at [13, 410] on icon "double-right" at bounding box center [11, 408] width 6 height 6
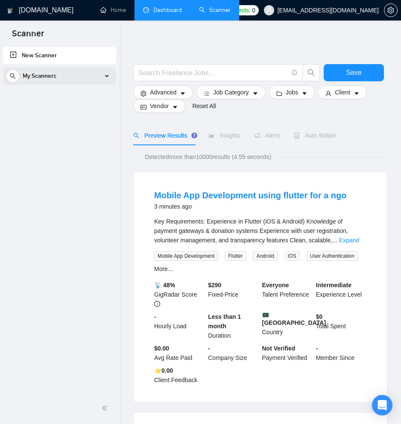
click at [35, 81] on span "My Scanners" at bounding box center [40, 76] width 34 height 17
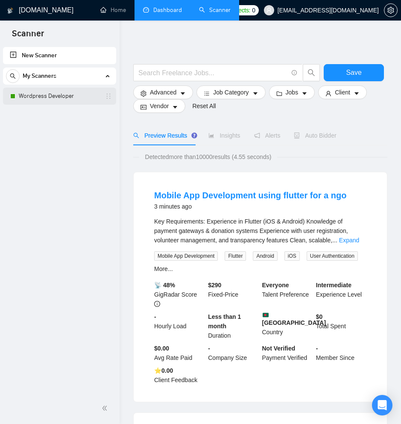
click at [33, 97] on link "Wordpress Developer" at bounding box center [59, 96] width 81 height 17
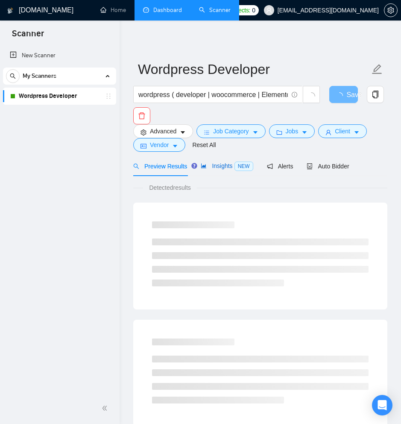
click at [222, 167] on span "Insights NEW" at bounding box center [227, 165] width 52 height 7
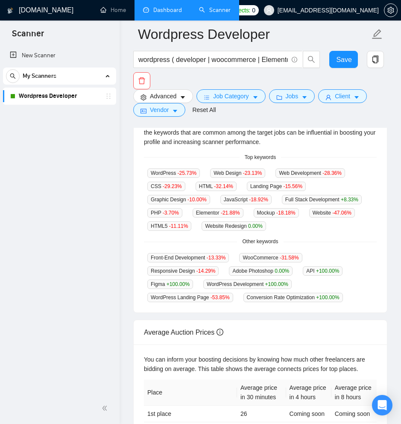
scroll to position [309, 0]
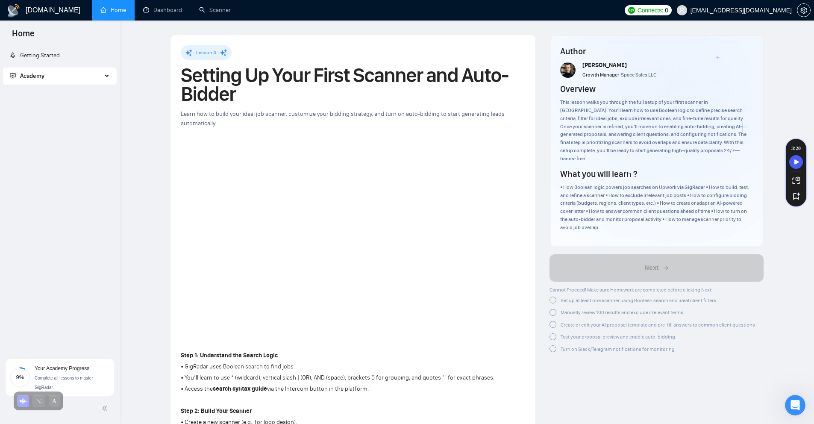
click at [95, 77] on span "Academy" at bounding box center [56, 76] width 92 height 17
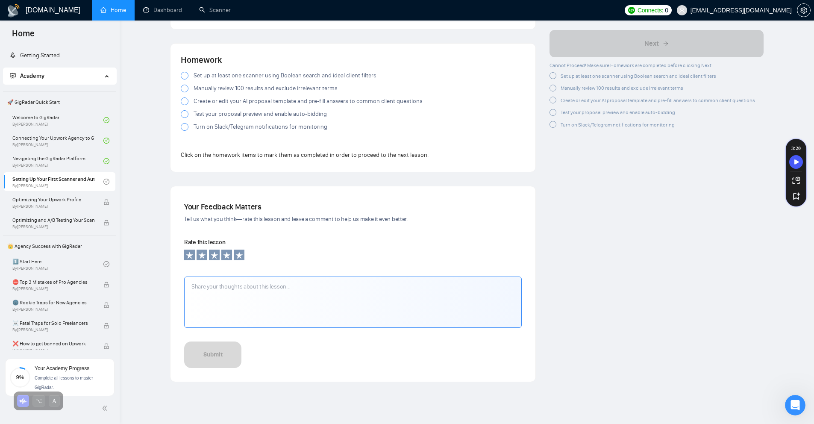
scroll to position [774, 0]
click at [183, 77] on div at bounding box center [185, 78] width 8 height 8
click at [183, 91] on div at bounding box center [185, 91] width 8 height 8
click at [182, 105] on div at bounding box center [185, 104] width 8 height 8
click at [183, 117] on div at bounding box center [185, 117] width 8 height 8
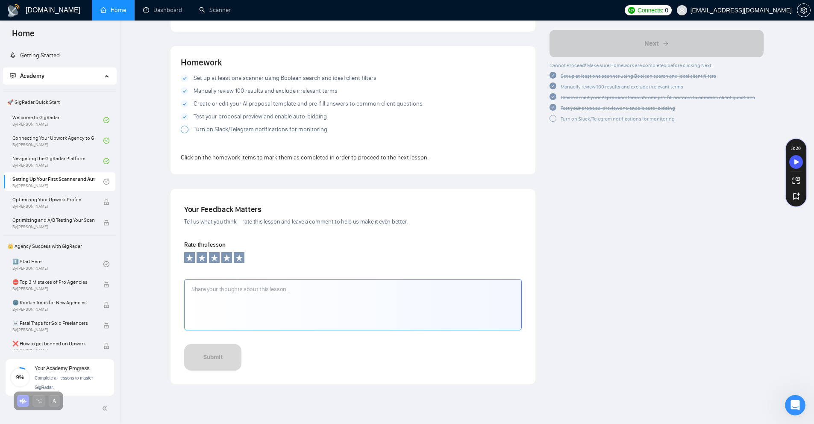
click at [183, 128] on div at bounding box center [185, 130] width 8 height 8
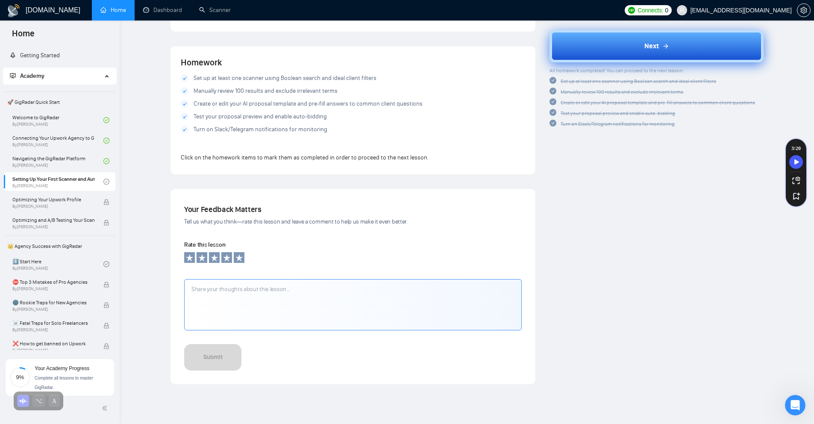
click at [619, 55] on button "Next" at bounding box center [657, 46] width 214 height 32
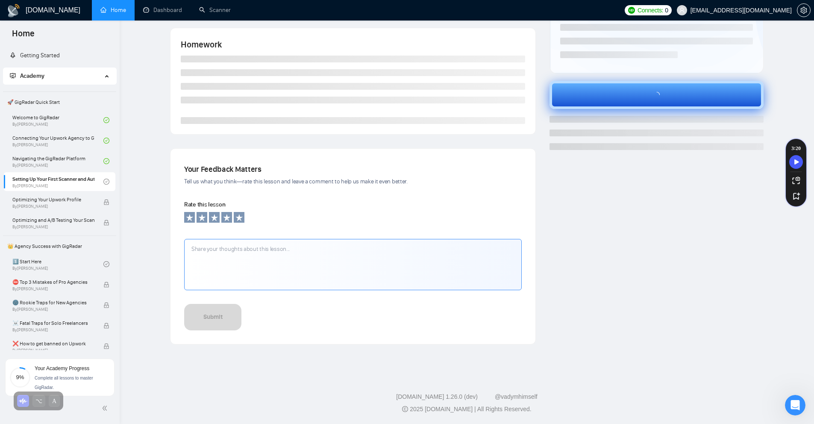
scroll to position [158, 0]
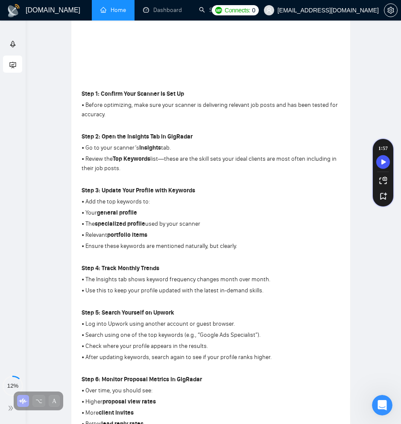
scroll to position [193, 0]
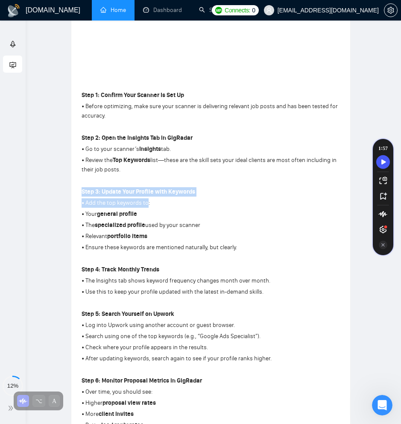
drag, startPoint x: 82, startPoint y: 188, endPoint x: 147, endPoint y: 202, distance: 66.1
click at [147, 202] on div "Step 1: Confirm Your Scanner Is Set Up • Before optimizing, make sure your scan…" at bounding box center [211, 260] width 259 height 343
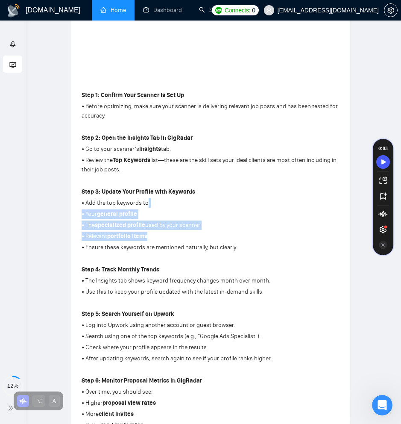
drag, startPoint x: 147, startPoint y: 202, endPoint x: 243, endPoint y: 241, distance: 104.0
click at [243, 241] on div "Step 1: Confirm Your Scanner Is Set Up • Before optimizing, make sure your scan…" at bounding box center [211, 260] width 259 height 343
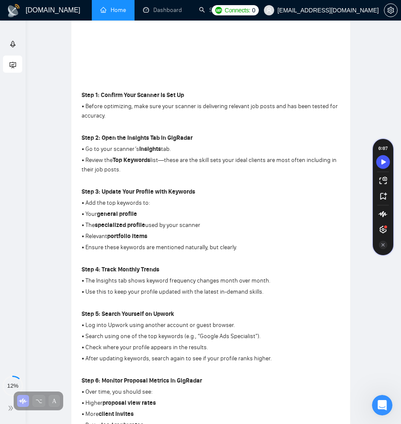
click at [248, 253] on div "Step 1: Confirm Your Scanner Is Set Up • Before optimizing, make sure your scan…" at bounding box center [211, 260] width 259 height 343
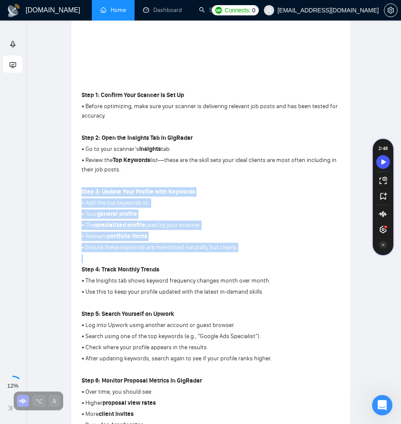
drag, startPoint x: 248, startPoint y: 253, endPoint x: 85, endPoint y: 187, distance: 175.7
click at [85, 187] on div "Step 1: Confirm Your Scanner Is Set Up • Before optimizing, make sure your scan…" at bounding box center [211, 260] width 259 height 343
copy div "Step 3: Update Your Profile with Keywords • Add the top keywords to: • Your gen…"
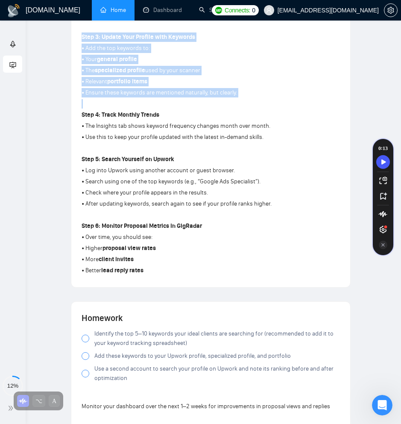
scroll to position [361, 0]
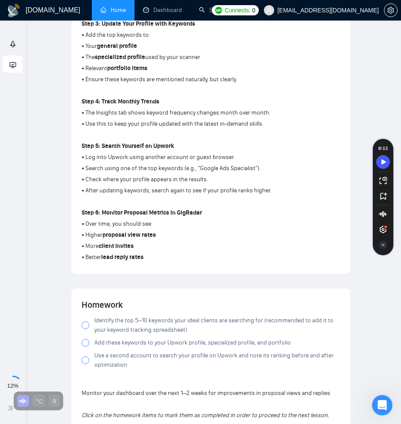
click at [86, 325] on div at bounding box center [86, 325] width 8 height 8
click at [83, 341] on div at bounding box center [86, 343] width 8 height 8
click at [84, 359] on div at bounding box center [86, 360] width 8 height 8
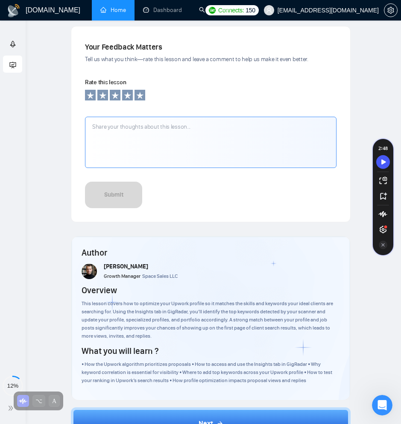
scroll to position [916, 0]
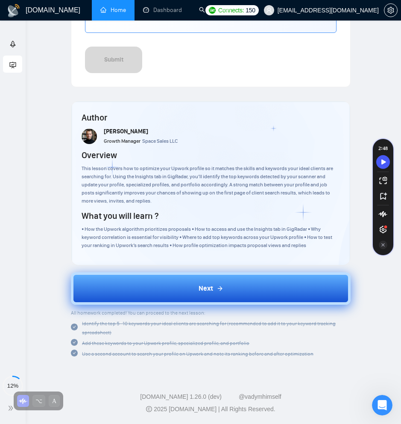
click at [170, 290] on button "Next" at bounding box center [211, 288] width 280 height 32
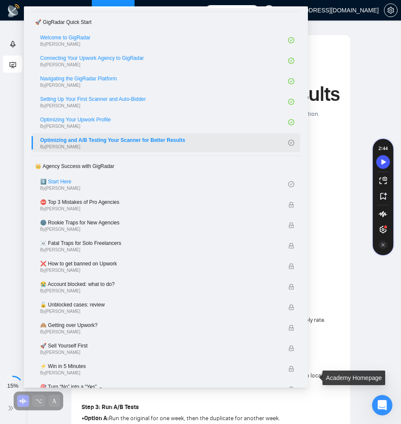
click at [127, 141] on link "Optimizing and A/B Testing Your Scanner for Better Results By Vlad Timinsky" at bounding box center [164, 142] width 248 height 19
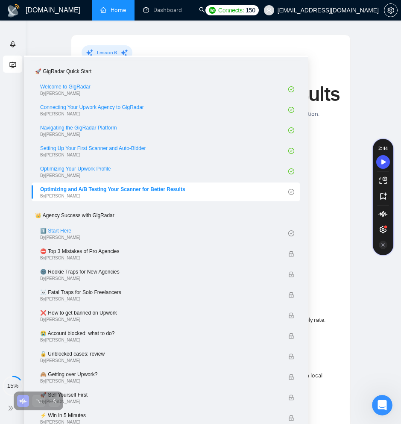
click at [6, 64] on div "Academy" at bounding box center [12, 64] width 19 height 17
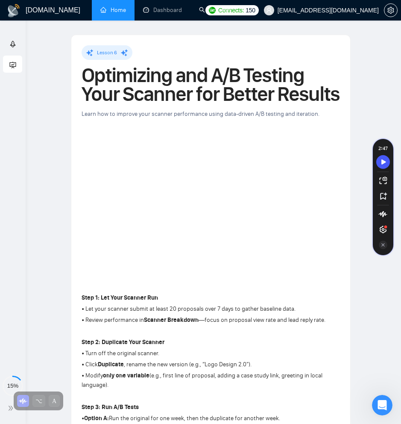
scroll to position [36, 0]
